Goal: Navigation & Orientation: Find specific page/section

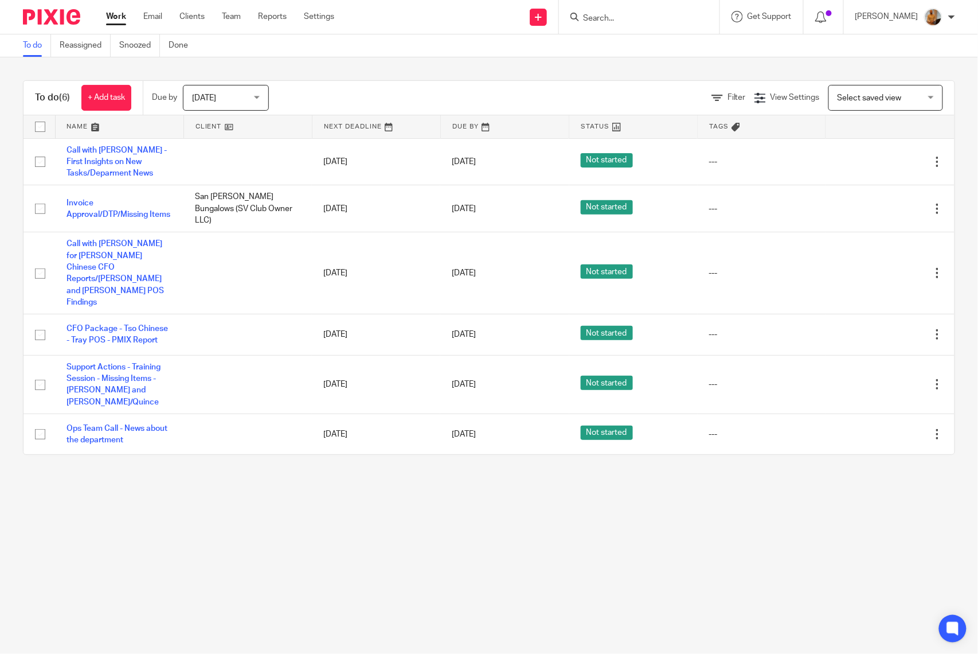
click at [316, 537] on main "To do Reassigned Snoozed Done To do (6) + Add task Due by Today Today Today Tom…" at bounding box center [489, 327] width 978 height 654
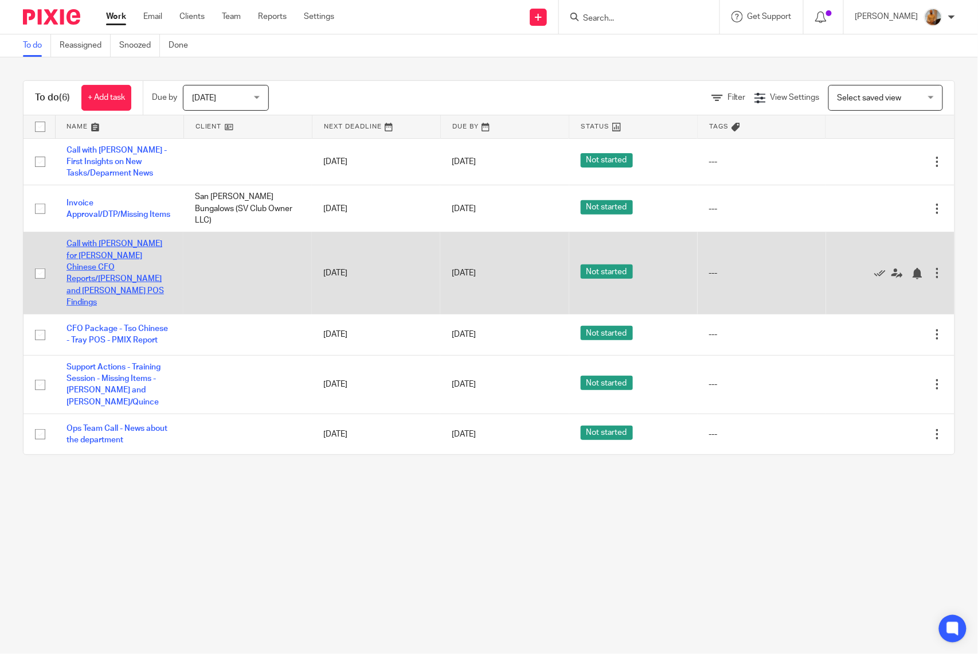
click at [99, 265] on link "Call with [PERSON_NAME] for [PERSON_NAME] Chinese CFO Reports/[PERSON_NAME] and…" at bounding box center [115, 273] width 97 height 67
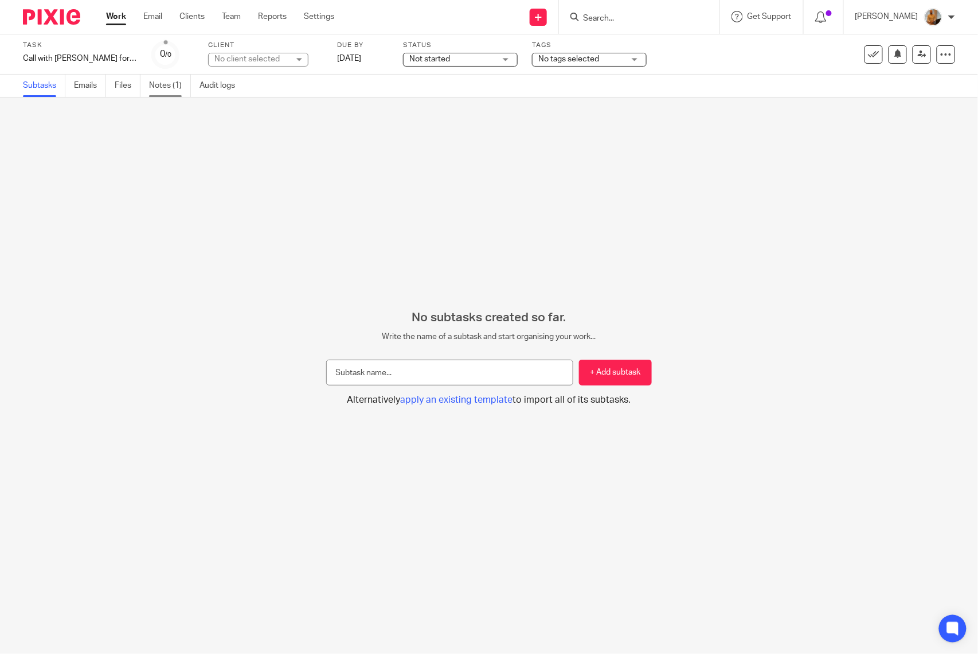
click at [170, 86] on link "Notes (1)" at bounding box center [170, 86] width 42 height 22
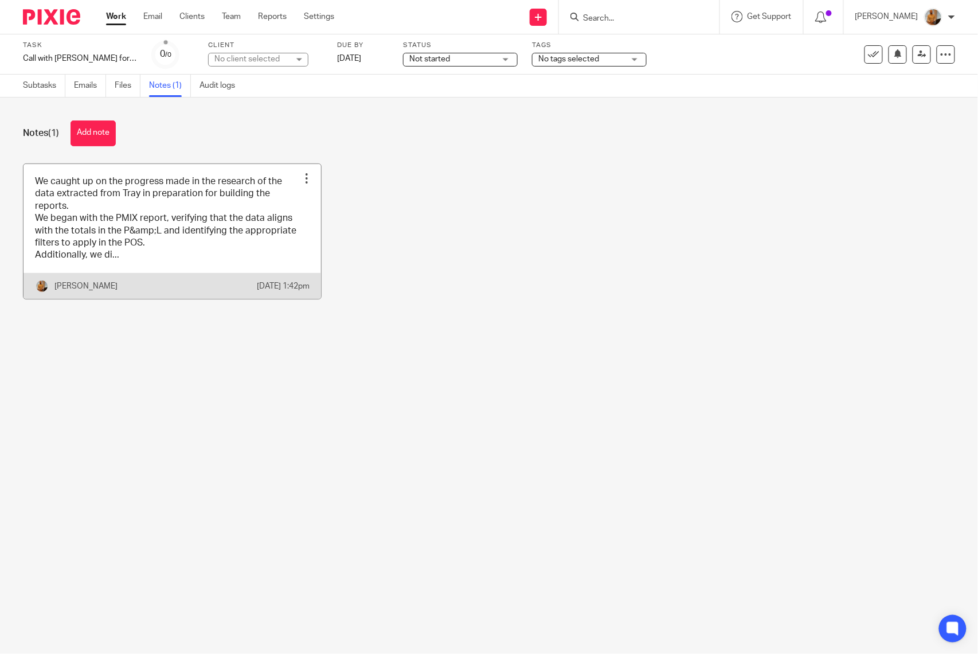
click at [228, 241] on link at bounding box center [173, 231] width 298 height 135
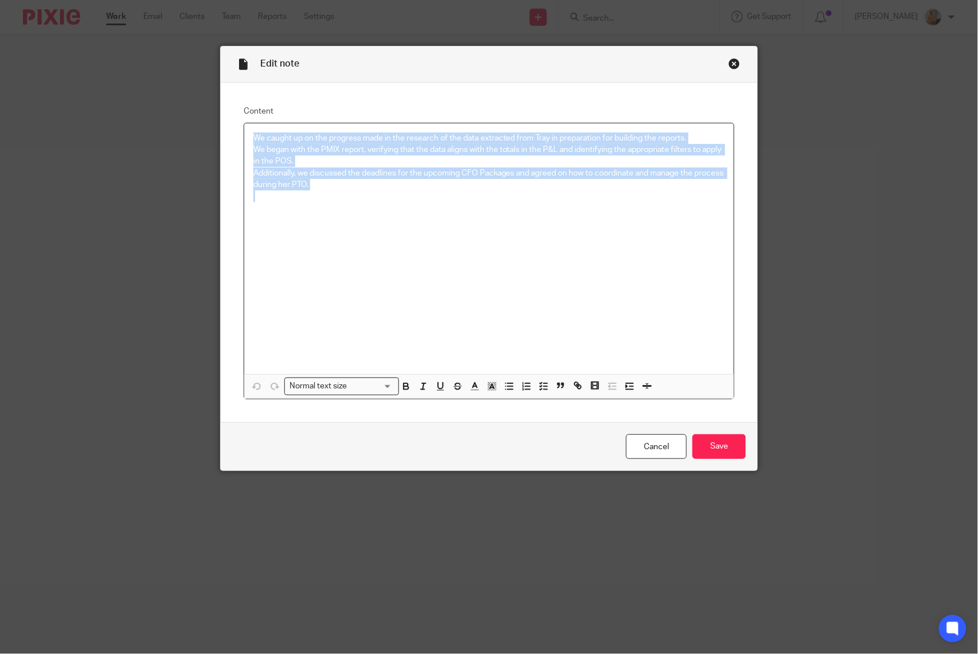
drag, startPoint x: 331, startPoint y: 195, endPoint x: 237, endPoint y: 138, distance: 110.3
click at [237, 138] on div "Content We caught up on the progress made in the research of the data extracted…" at bounding box center [489, 253] width 537 height 340
copy div "We caught up on the progress made in the research of the data extracted from Tr…"
click at [665, 445] on link "Cancel" at bounding box center [656, 446] width 61 height 25
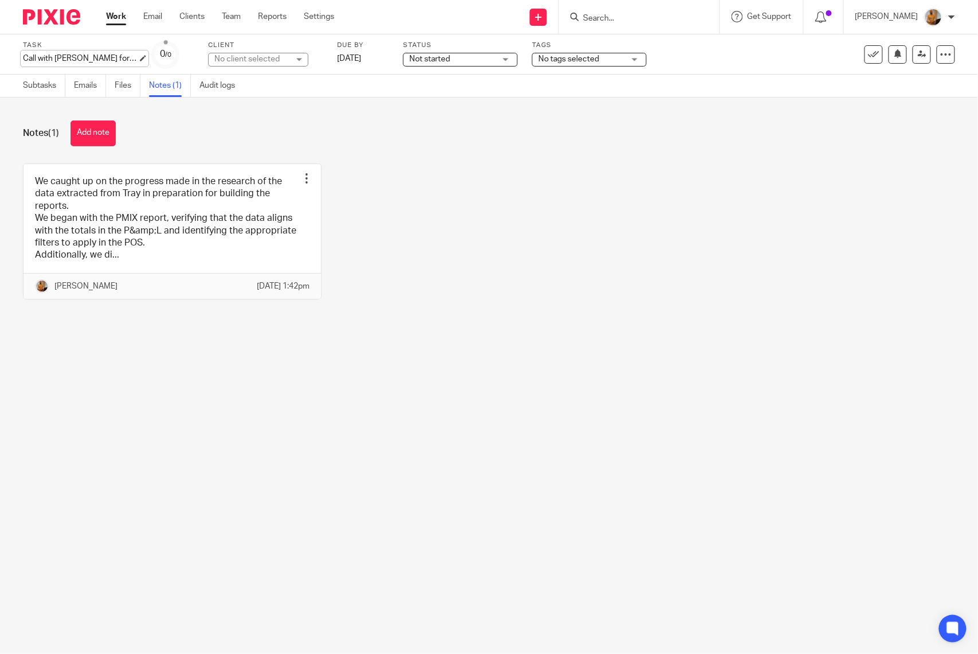
click at [90, 56] on div "Call with Natalia - Gameplan for Tso Chinese CFO Reports/Grafana and Tray POS F…" at bounding box center [80, 58] width 115 height 11
click at [118, 14] on link "Work" at bounding box center [116, 16] width 20 height 11
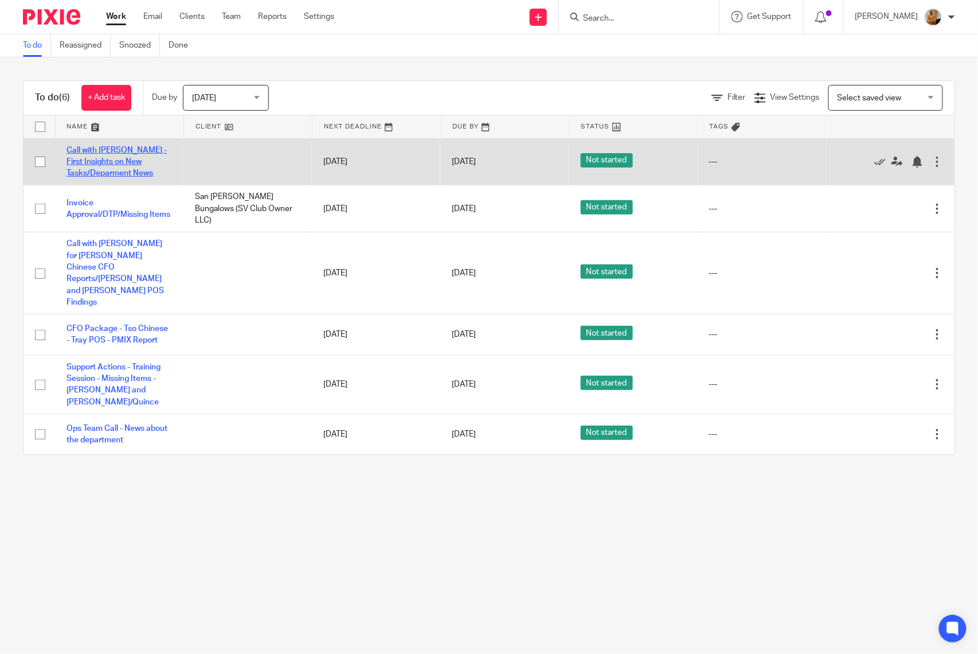
click at [103, 159] on link "Call with [PERSON_NAME] - First Insights on New Tasks/Deparment News" at bounding box center [117, 162] width 100 height 32
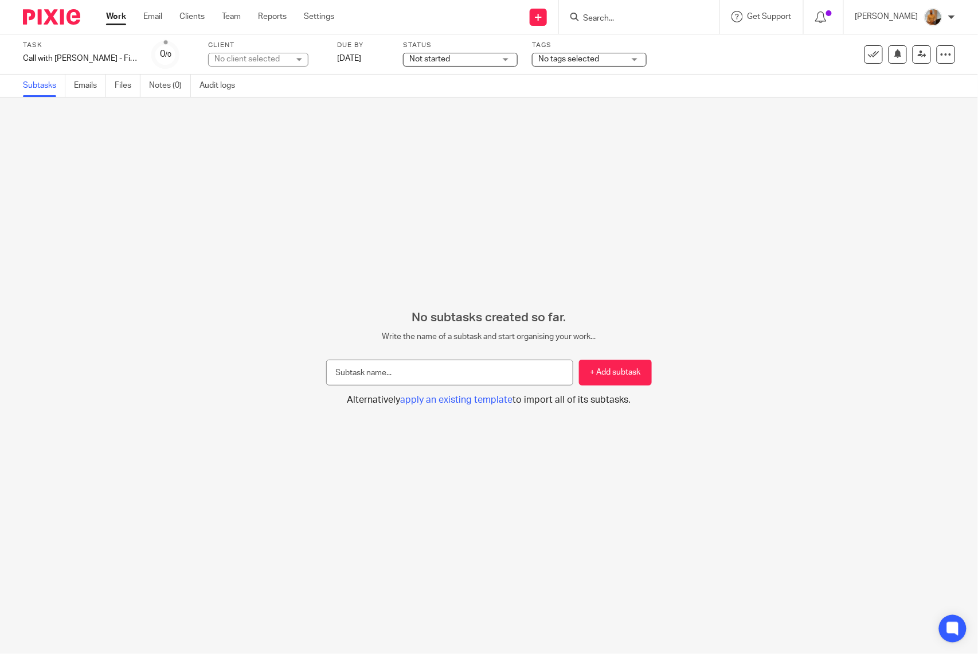
click at [117, 21] on link "Work" at bounding box center [116, 16] width 20 height 11
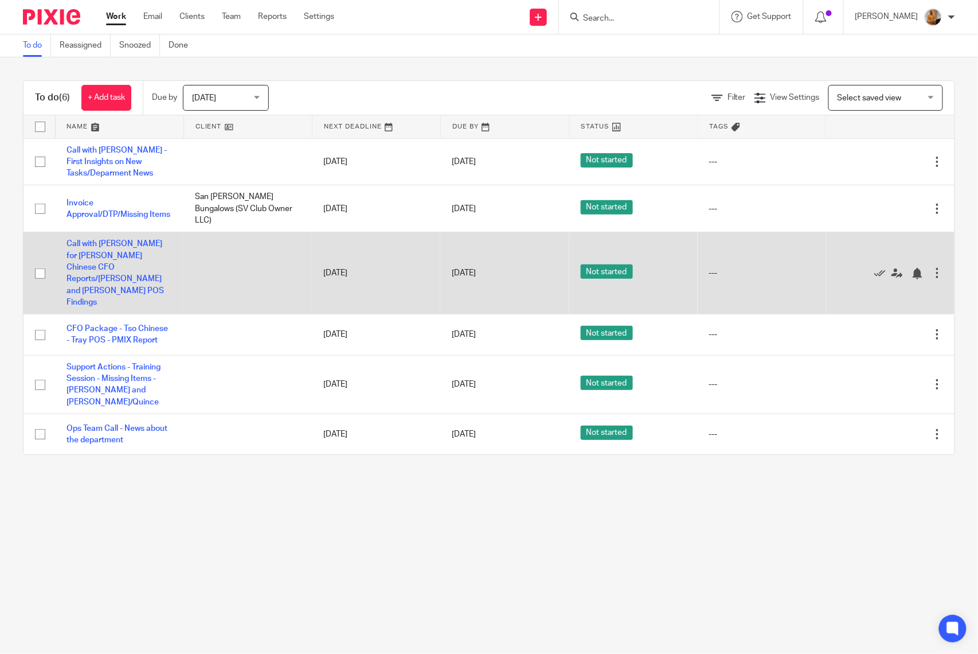
click at [83, 260] on td "Call with [PERSON_NAME] for [PERSON_NAME] Chinese CFO Reports/[PERSON_NAME] and…" at bounding box center [119, 273] width 128 height 82
click at [83, 258] on link "Call with Natalia - Gameplan for Tso Chinese CFO Reports/Grafana and Tray POS F…" at bounding box center [115, 273] width 97 height 67
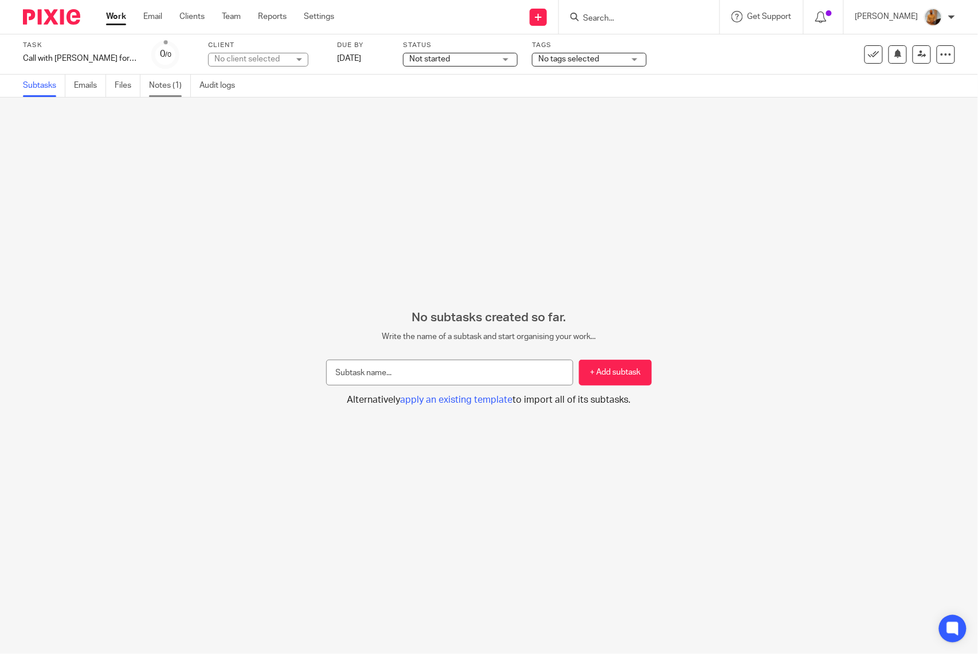
click at [171, 83] on link "Notes (1)" at bounding box center [170, 86] width 42 height 22
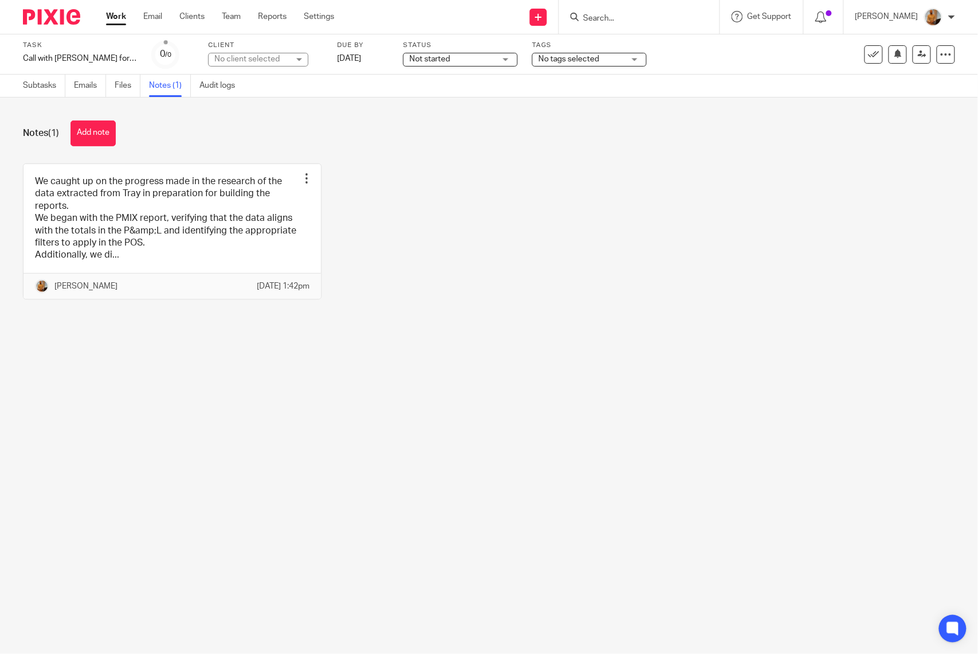
click at [118, 17] on link "Work" at bounding box center [116, 16] width 20 height 11
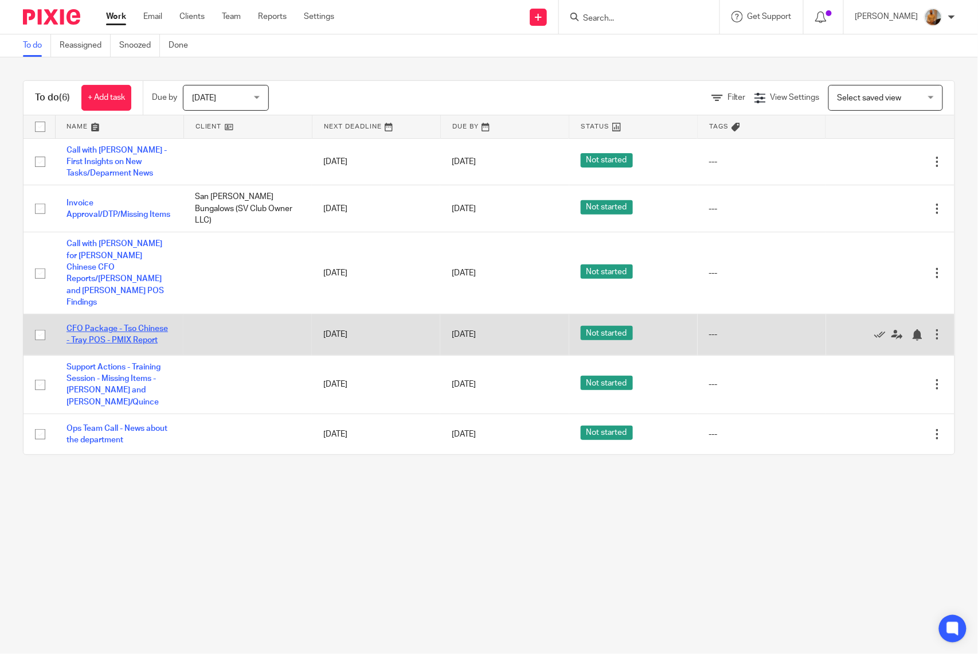
click at [80, 325] on link "CFO Package - Tso Chinese - Tray POS - PMIX Report" at bounding box center [117, 334] width 101 height 19
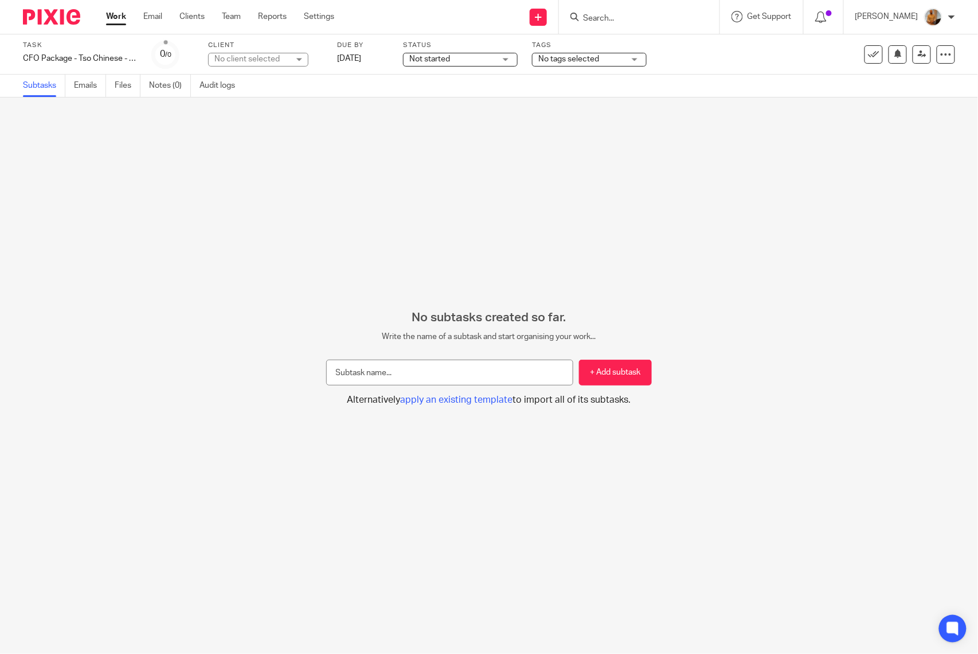
click at [119, 15] on link "Work" at bounding box center [116, 16] width 20 height 11
